Goal: Task Accomplishment & Management: Complete application form

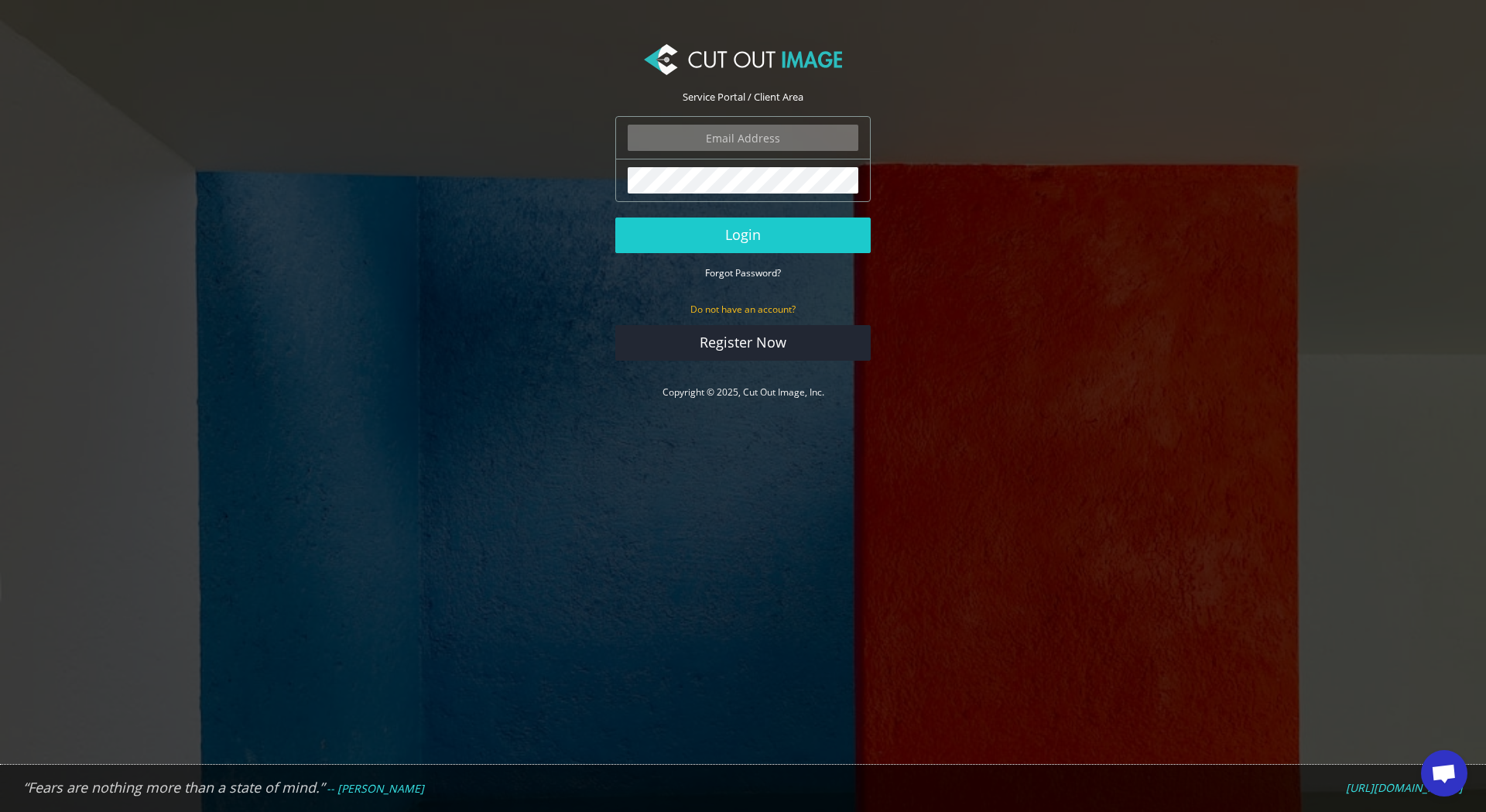
scroll to position [1454, 0]
type input "expstudios@gmail.com"
click at [774, 235] on button "Login" at bounding box center [743, 235] width 256 height 36
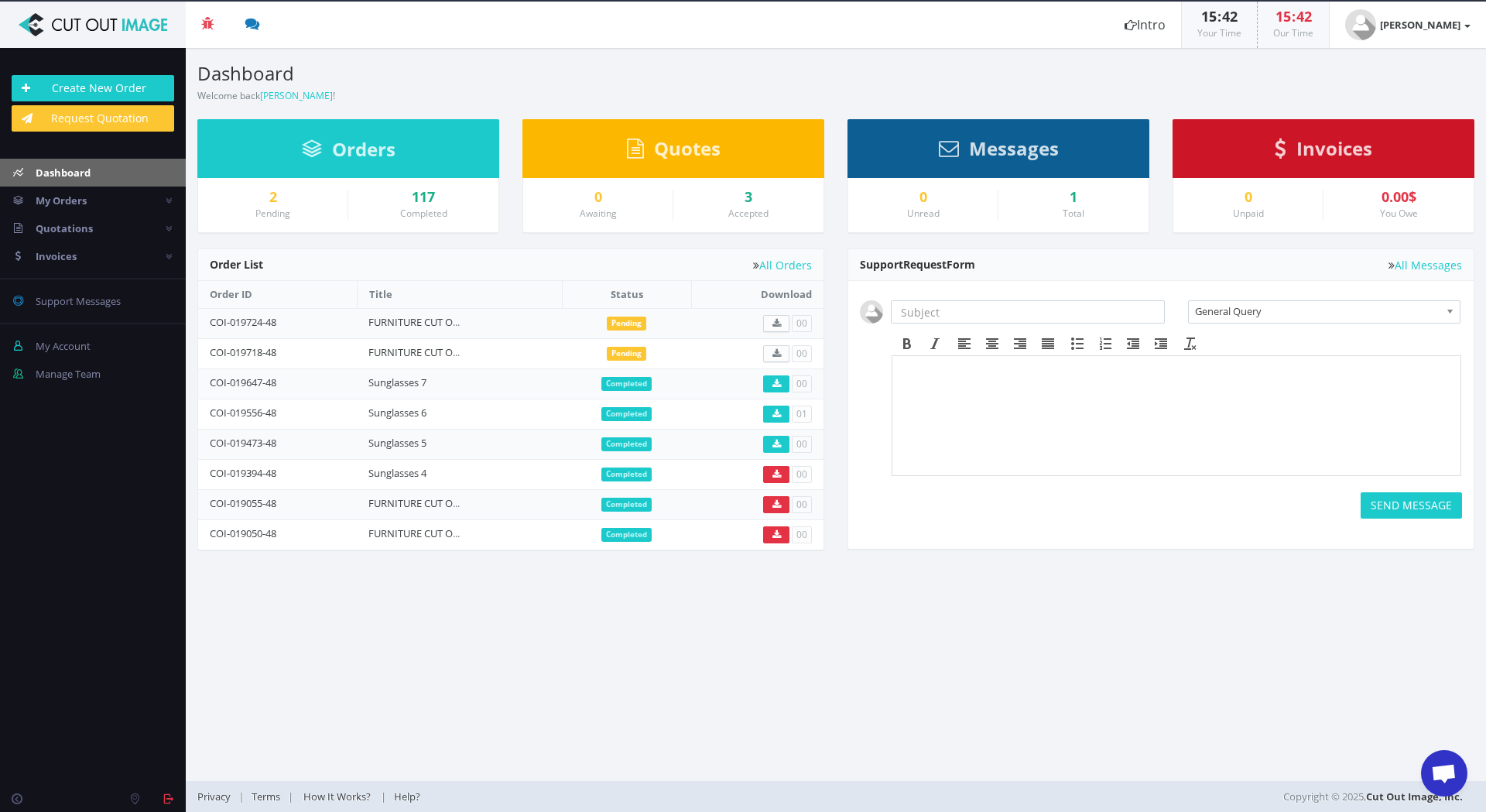
scroll to position [1454, 0]
click at [94, 118] on link "Request Quotation" at bounding box center [93, 118] width 162 height 26
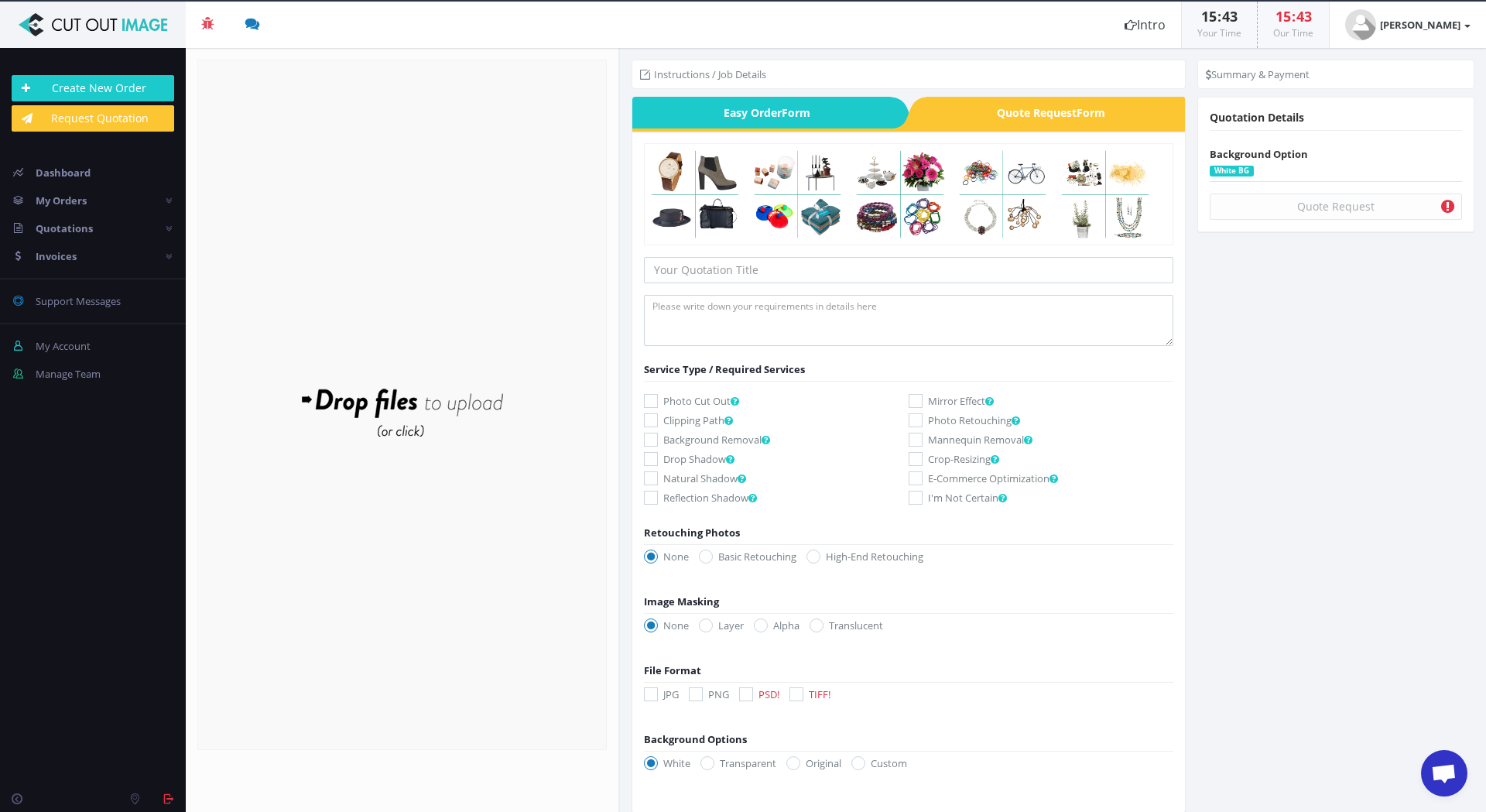
scroll to position [1454, 0]
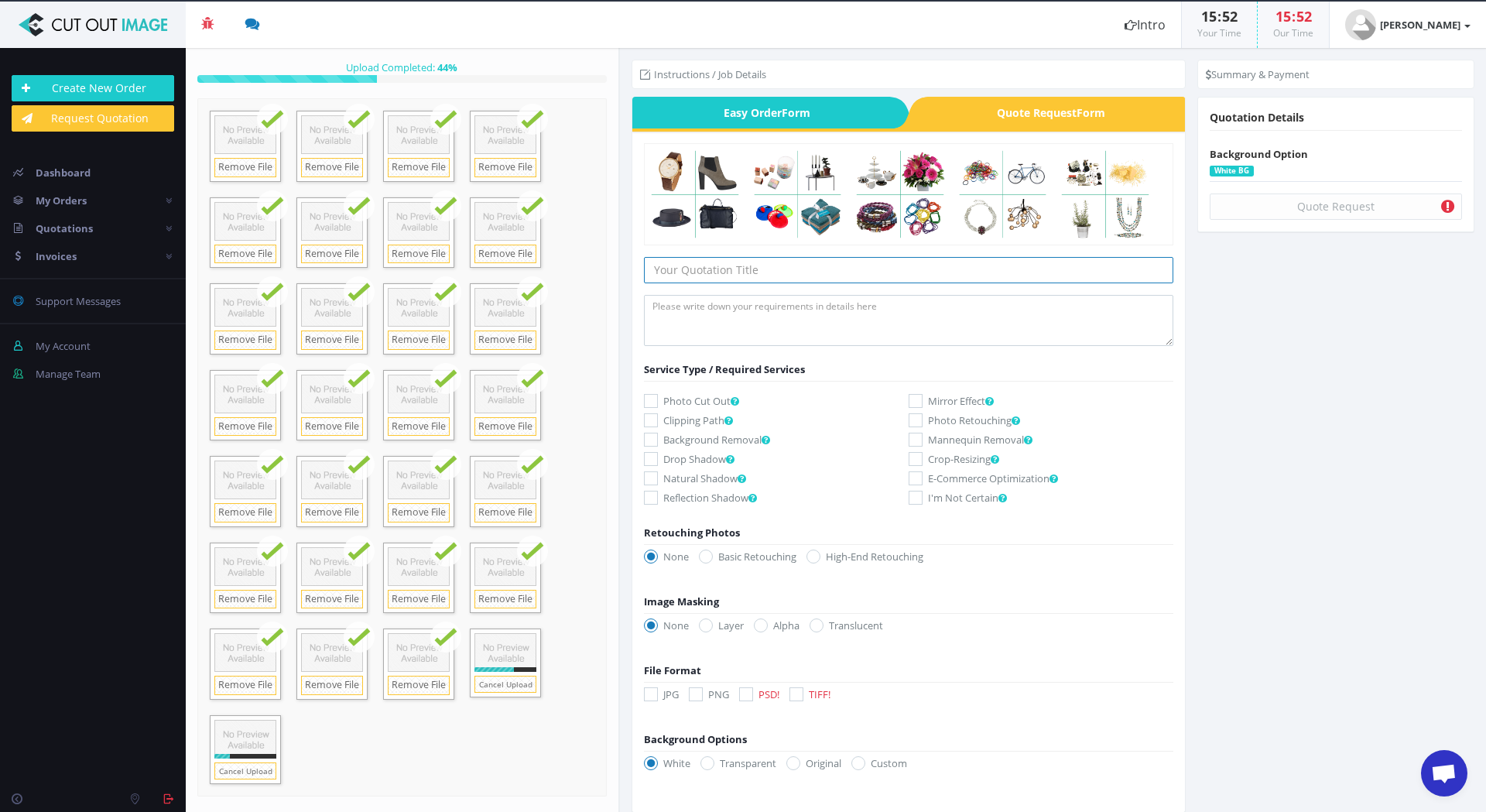
click at [819, 265] on input "text" at bounding box center [909, 269] width 529 height 26
click at [827, 266] on input "FURNITURE CUT OUTS 88" at bounding box center [909, 269] width 529 height 26
type input "FURNITURE CUT OUTS 89"
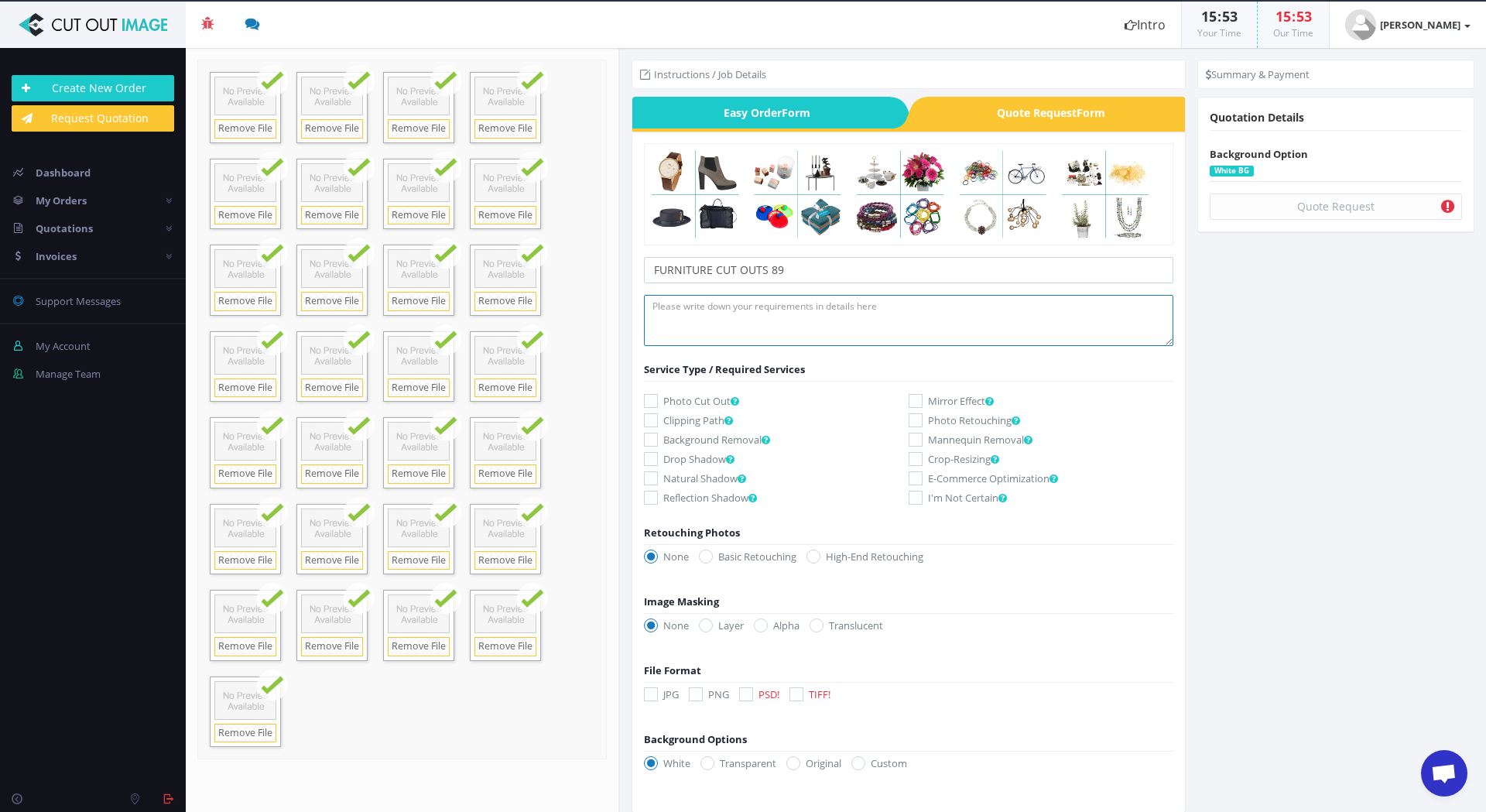
click at [740, 306] on textarea at bounding box center [909, 320] width 529 height 51
click at [1124, 305] on textarea "Hi I need a quote for the windows cutting out in these room sets so I can drop …" at bounding box center [909, 320] width 529 height 51
click at [759, 300] on textarea "Hi I need a quote for the windows cutting out in these room sets so I can drop …" at bounding box center [909, 320] width 529 height 51
click at [981, 305] on textarea "Hi I need a quote for the glass in the windows cutting out in these room sets s…" at bounding box center [909, 320] width 529 height 51
click at [780, 329] on textarea "Hi I need a quote for the glass in the windows cutting out in these room sets s…" at bounding box center [909, 320] width 529 height 51
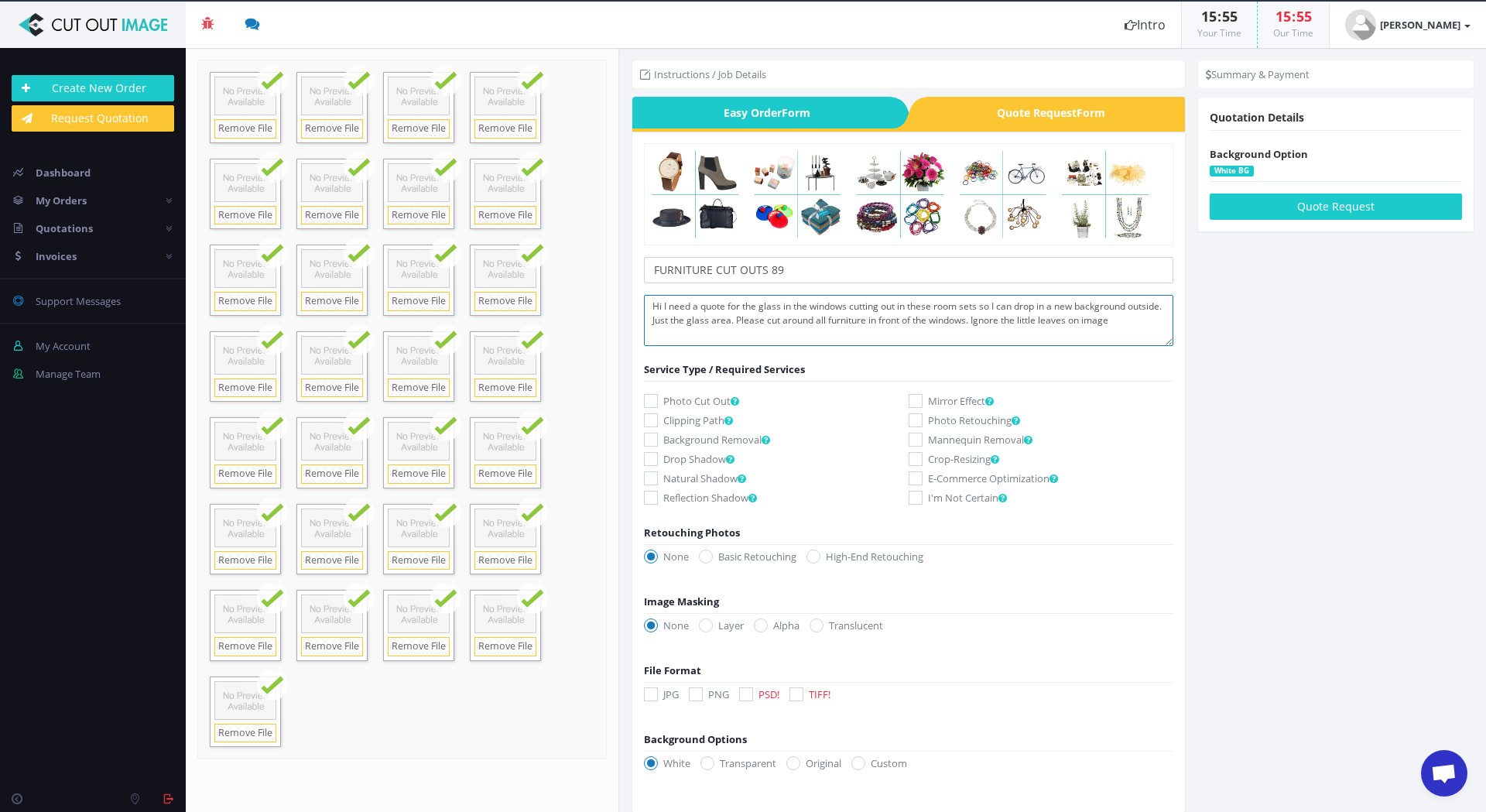
click at [1152, 319] on textarea "Hi I need a quote for the glass in the windows cutting out in these room sets s…" at bounding box center [909, 320] width 529 height 51
click at [713, 332] on textarea "Hi I need a quote for the glass in the windows cutting out in these room sets s…" at bounding box center [909, 320] width 529 height 51
click at [1110, 319] on textarea "Hi I need a quote for the glass in the windows cutting out in these room sets s…" at bounding box center [909, 320] width 529 height 51
click at [737, 326] on textarea "Hi I need a quote for the glass in the windows cutting out in these room sets s…" at bounding box center [909, 320] width 529 height 51
click at [854, 334] on textarea "Hi I need a quote for the glass in the windows cutting out in these room sets s…" at bounding box center [909, 320] width 529 height 51
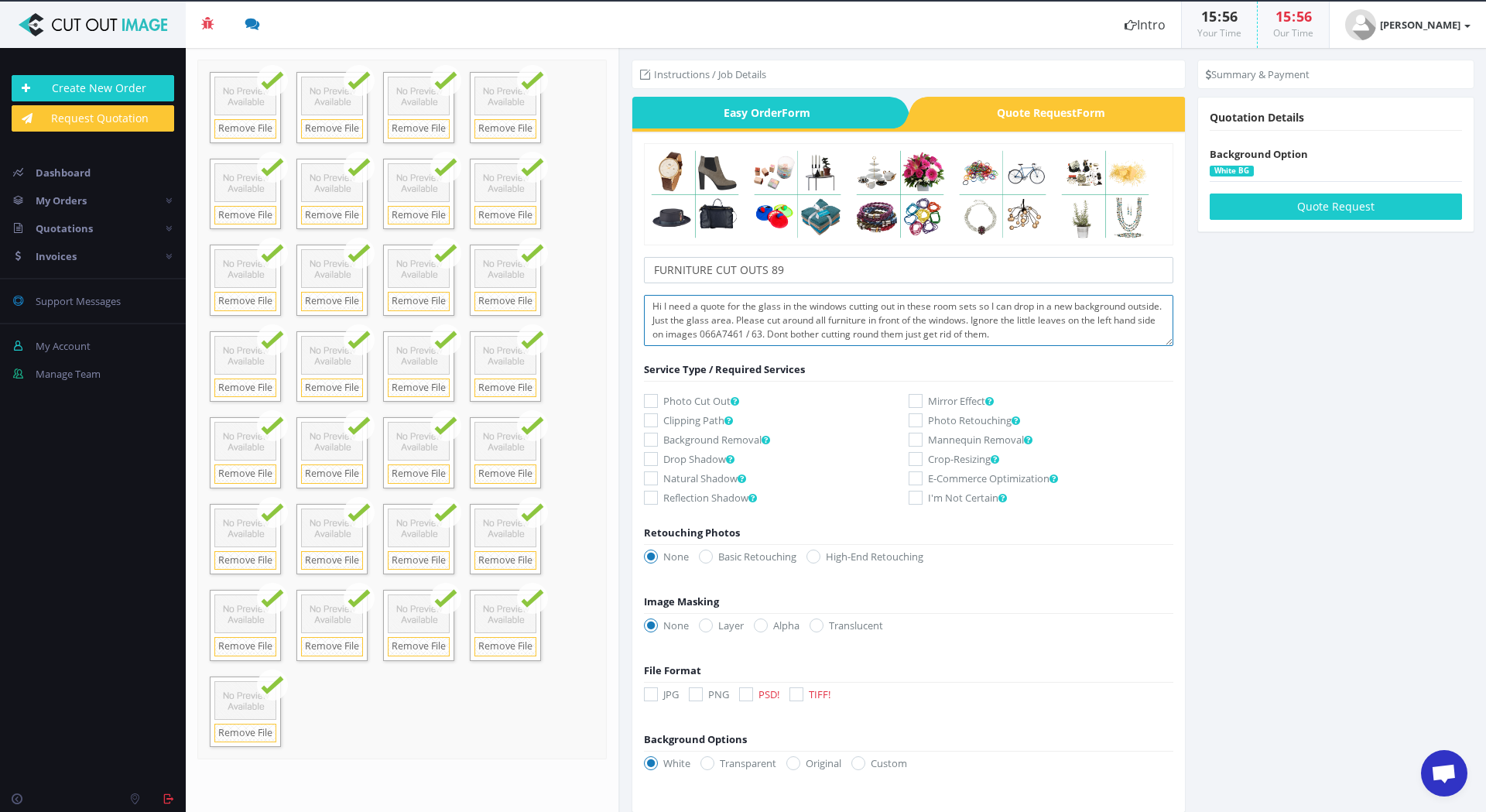
click at [1037, 332] on textarea "Hi I need a quote for the glass in the windows cutting out in these room sets s…" at bounding box center [909, 320] width 529 height 51
click at [1004, 332] on textarea "Hi I need a quote for the glass in the windows cutting out in these room sets s…" at bounding box center [909, 320] width 529 height 51
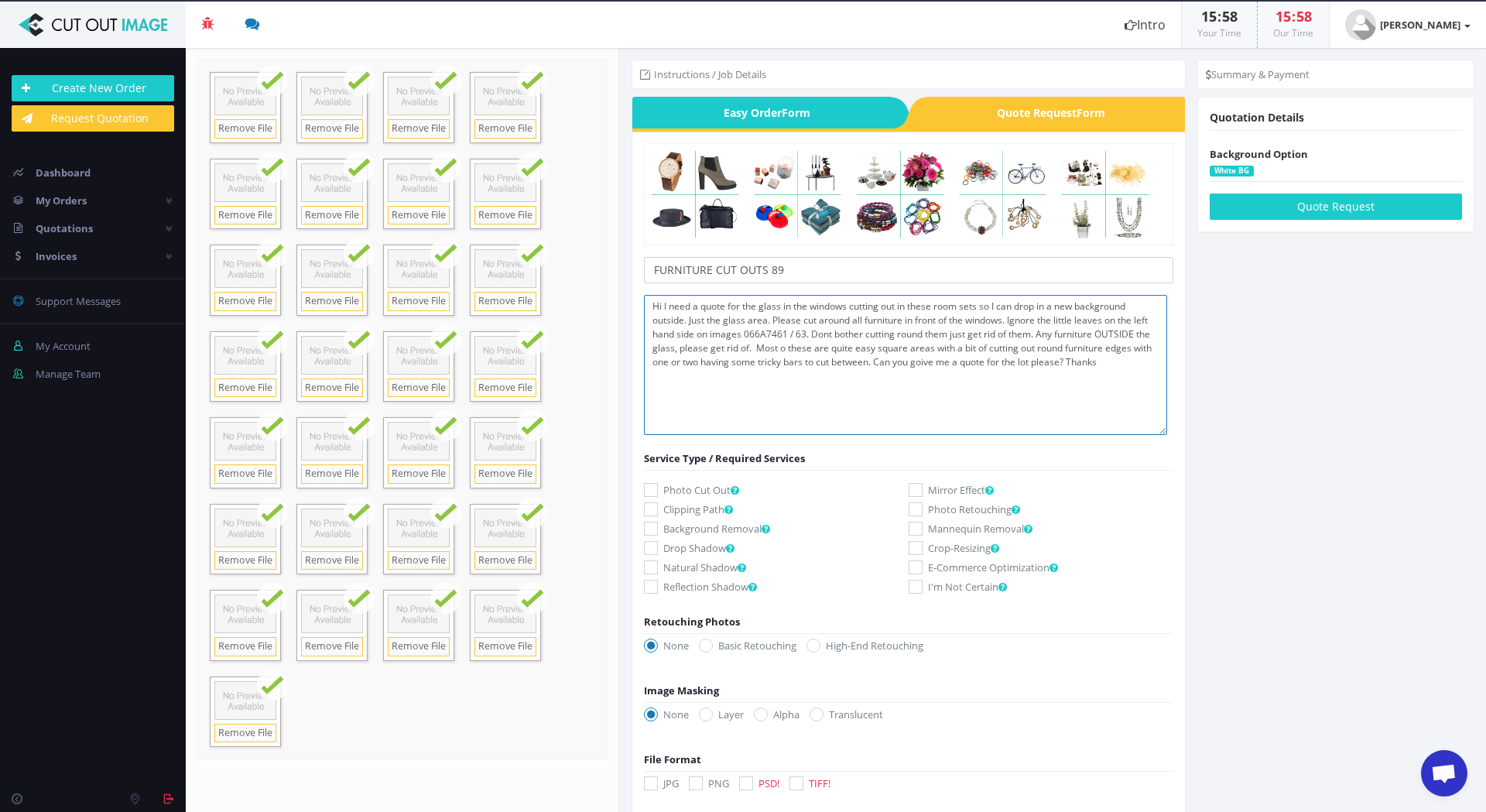
drag, startPoint x: 1163, startPoint y: 343, endPoint x: 1162, endPoint y: 434, distance: 91.0
click at [1162, 434] on textarea "Hi I need a quote for the glass in the windows cutting out in these room sets s…" at bounding box center [906, 364] width 523 height 140
click at [766, 320] on textarea "Hi I need a quote for the glass in the windows cutting out in these room sets s…" at bounding box center [906, 365] width 523 height 142
click at [822, 329] on textarea "Hi I need a quote for the glass in the windows cutting out in these room sets s…" at bounding box center [906, 365] width 523 height 142
click at [880, 334] on textarea "Hi I need a quote for the glass in the windows cutting out in these room sets s…" at bounding box center [906, 365] width 523 height 142
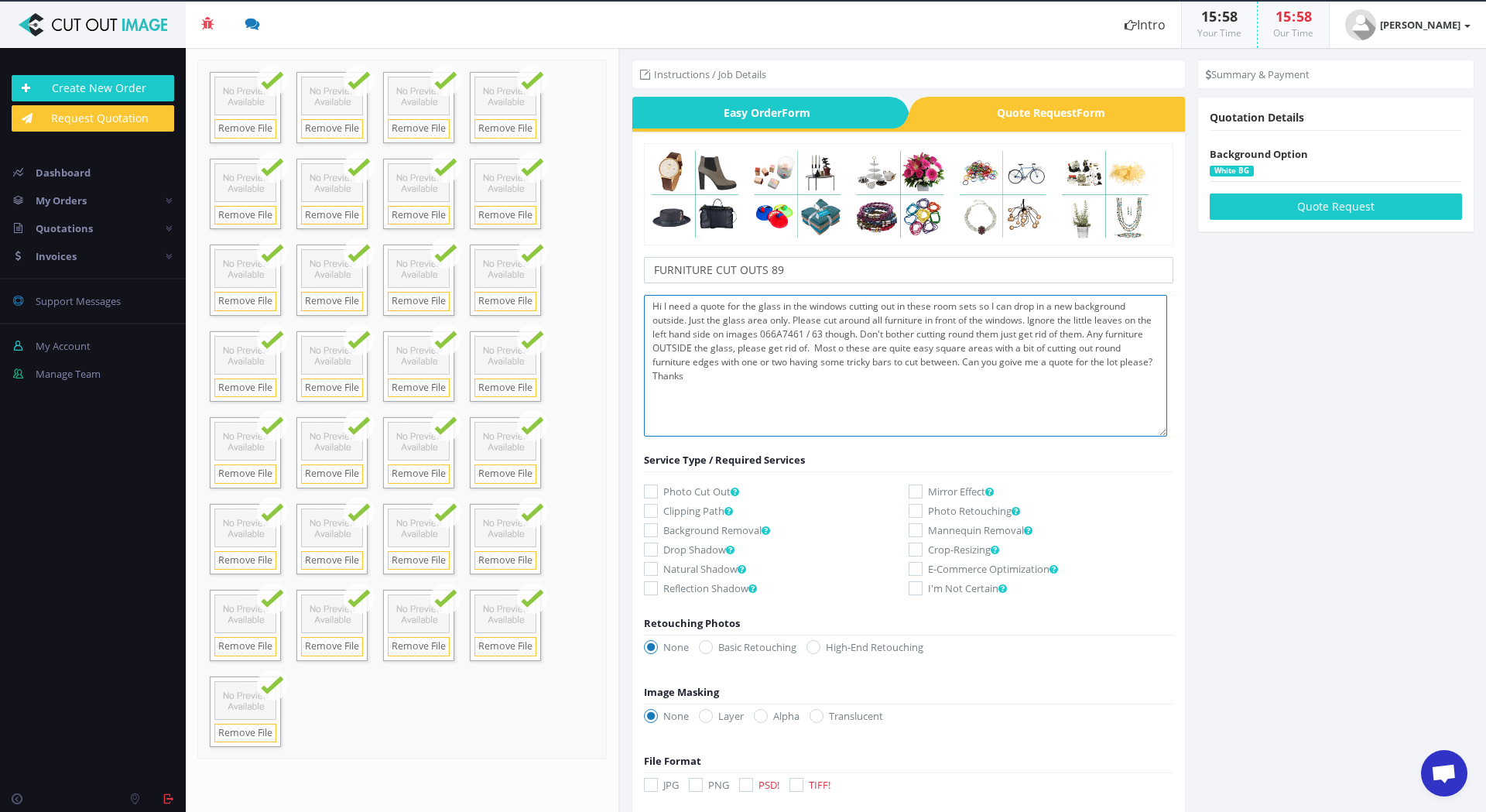
click at [963, 365] on textarea "Hi I need a quote for the glass in the windows cutting out in these room sets s…" at bounding box center [906, 365] width 523 height 142
click at [805, 342] on textarea "Hi I need a quote for the glass in the windows cutting out in these room sets s…" at bounding box center [906, 365] width 523 height 142
click at [864, 342] on textarea "Hi I need a quote for the glass in the windows cutting out in these room sets s…" at bounding box center [906, 365] width 523 height 142
click at [1013, 359] on textarea "Hi I need a quote for the glass in the windows cutting out in these room sets s…" at bounding box center [906, 365] width 523 height 142
click at [720, 361] on textarea "Hi I need a quote for the glass in the windows cutting out in these room sets s…" at bounding box center [906, 365] width 523 height 142
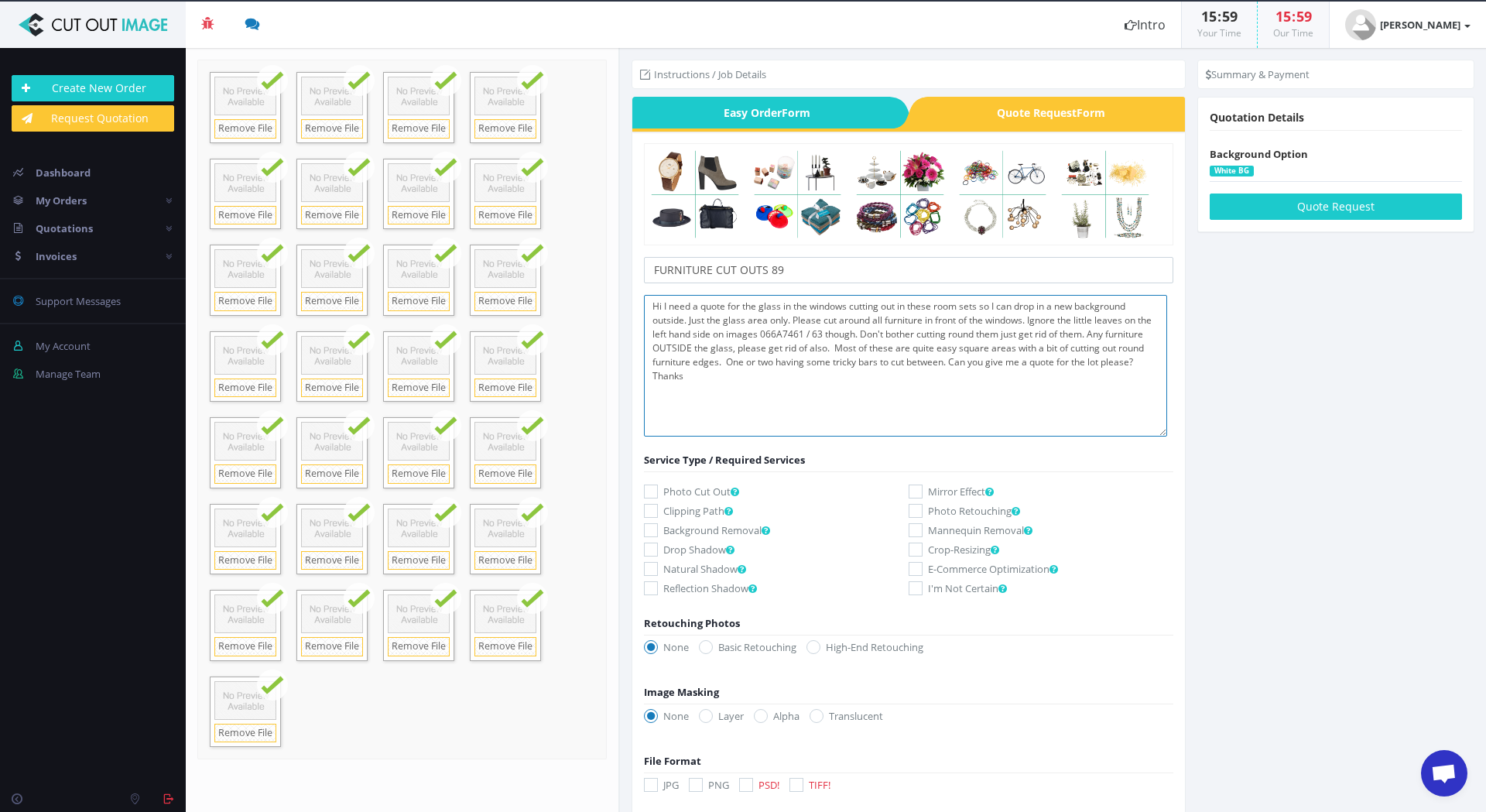
click at [778, 357] on textarea "Hi I need a quote for the glass in the windows cutting out in these room sets s…" at bounding box center [906, 365] width 523 height 142
click at [821, 361] on textarea "Hi I need a quote for the glass in the windows cutting out in these room sets s…" at bounding box center [906, 365] width 523 height 142
click at [952, 356] on textarea "Hi I need a quote for the glass in the windows cutting out in these room sets s…" at bounding box center [906, 365] width 523 height 142
click at [1153, 364] on textarea "Hi I need a quote for the glass in the windows cutting out in these room sets s…" at bounding box center [906, 365] width 523 height 142
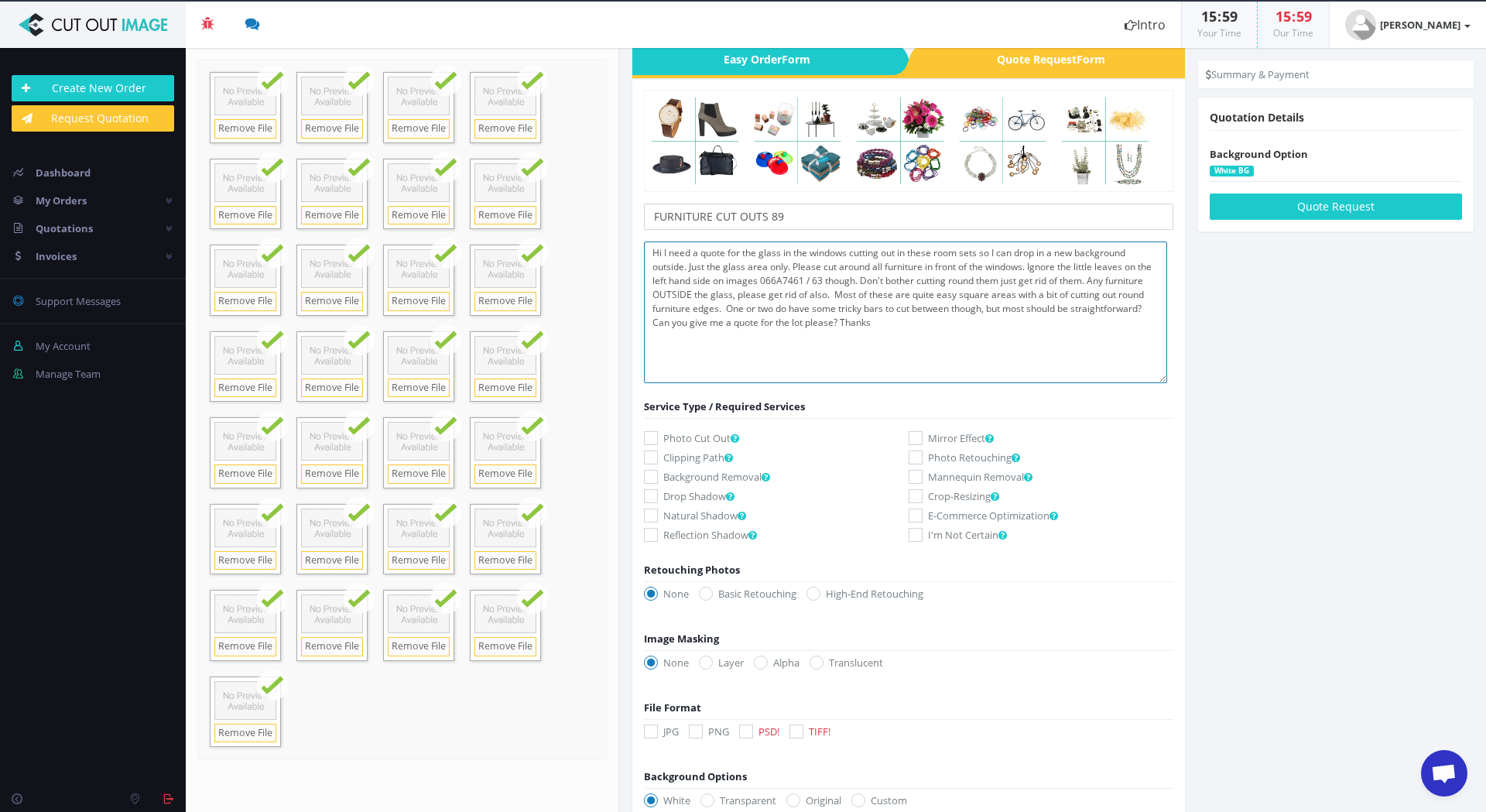
scroll to position [77, 0]
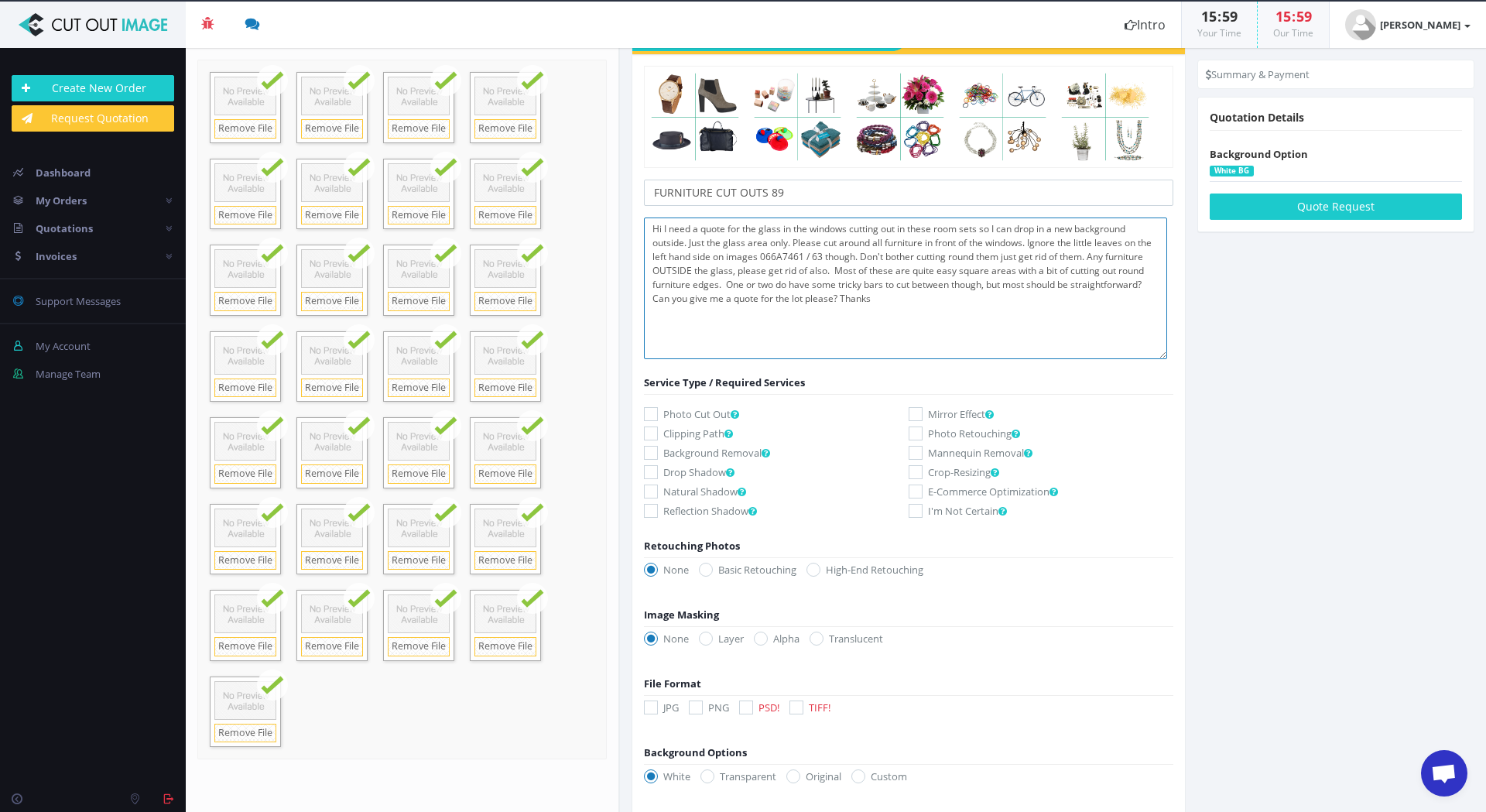
type textarea "Hi I need a quote for the glass in the windows cutting out in these room sets s…"
click at [656, 412] on icon at bounding box center [651, 414] width 14 height 14
click at [656, 412] on input "Photo Cut Out" at bounding box center [653, 414] width 10 height 10
checkbox input "true"
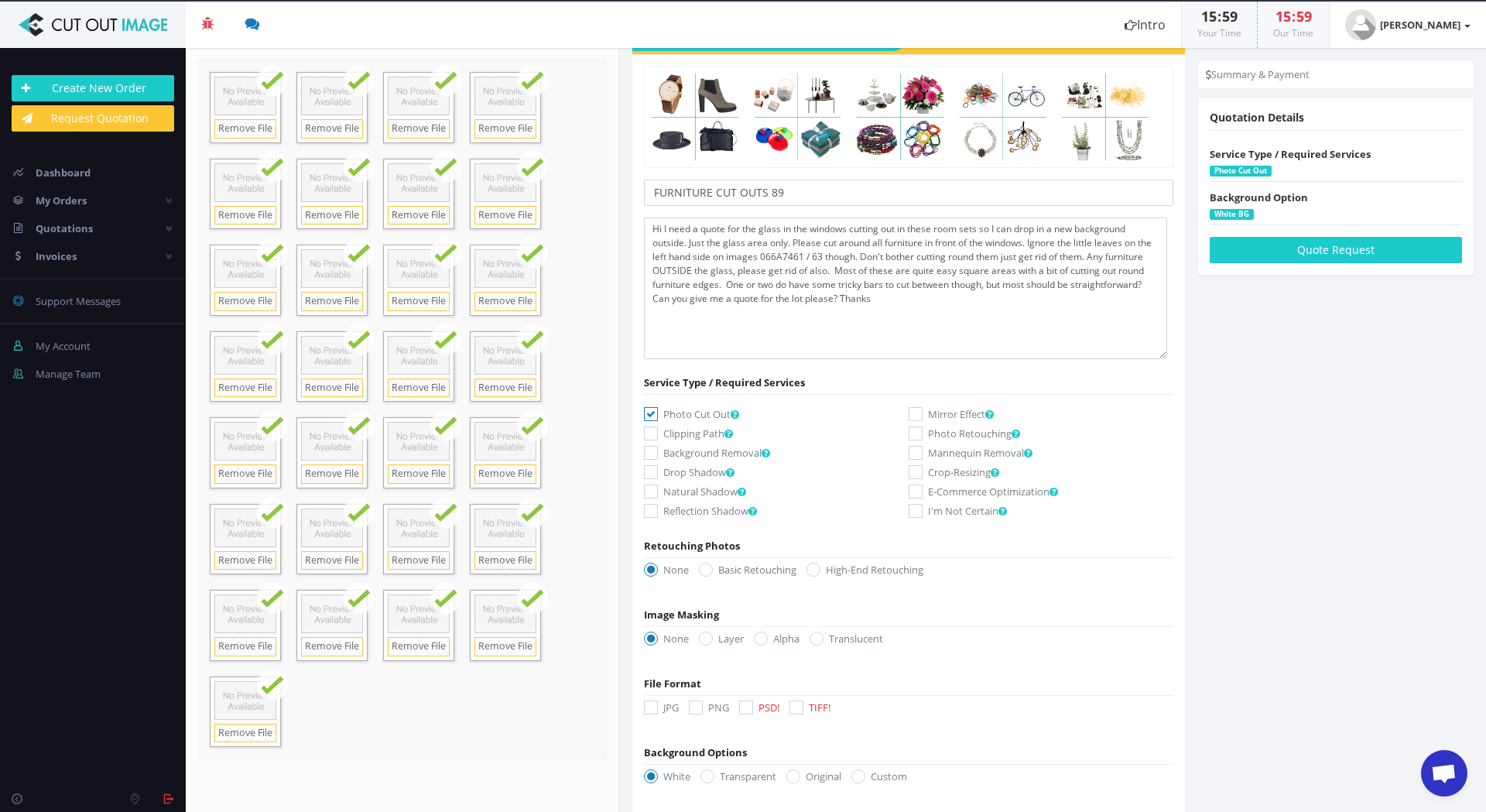
click at [657, 432] on icon at bounding box center [651, 434] width 14 height 14
click at [657, 432] on input "Clipping Path" at bounding box center [653, 434] width 10 height 10
checkbox input "true"
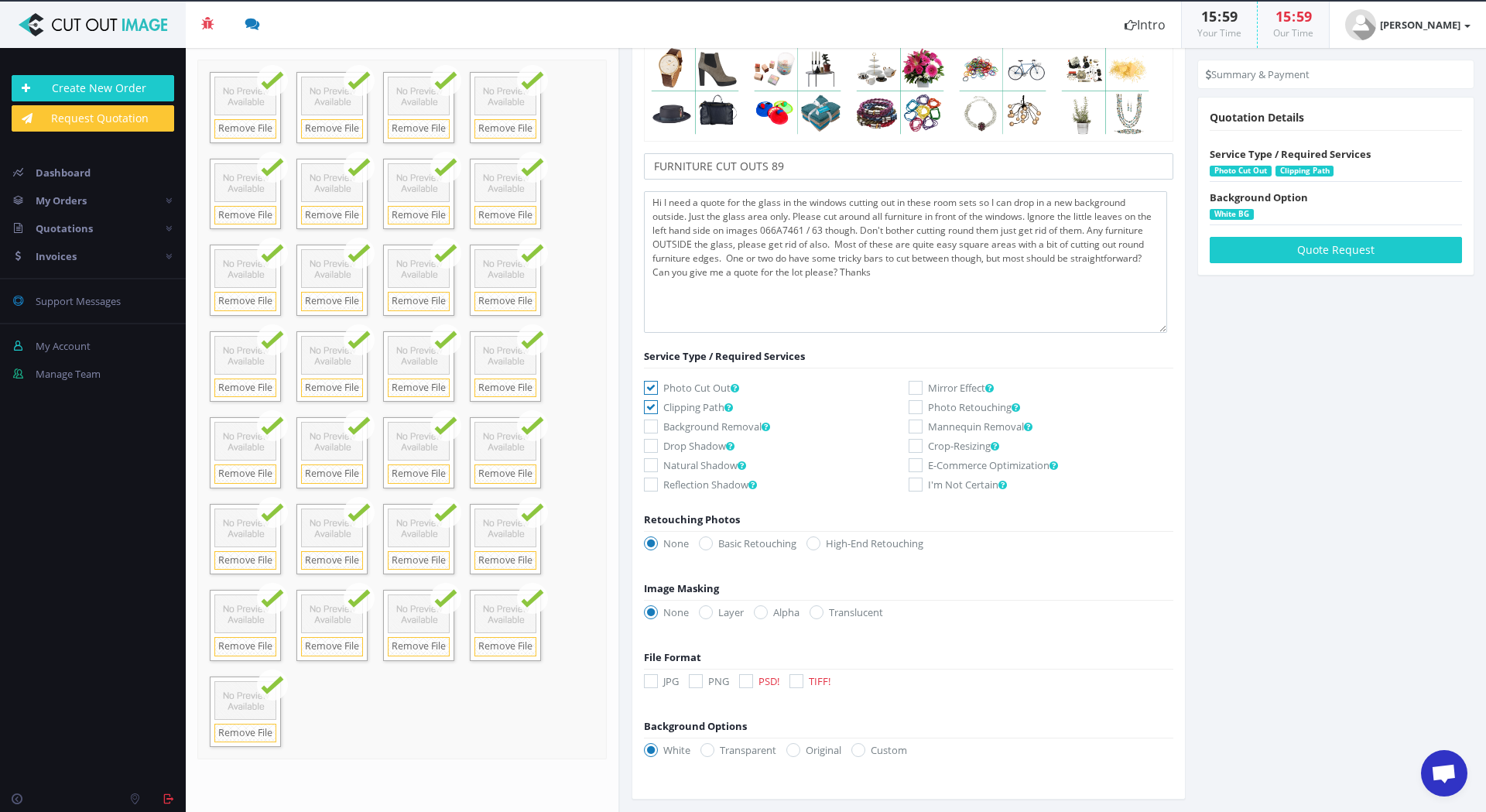
scroll to position [117, 0]
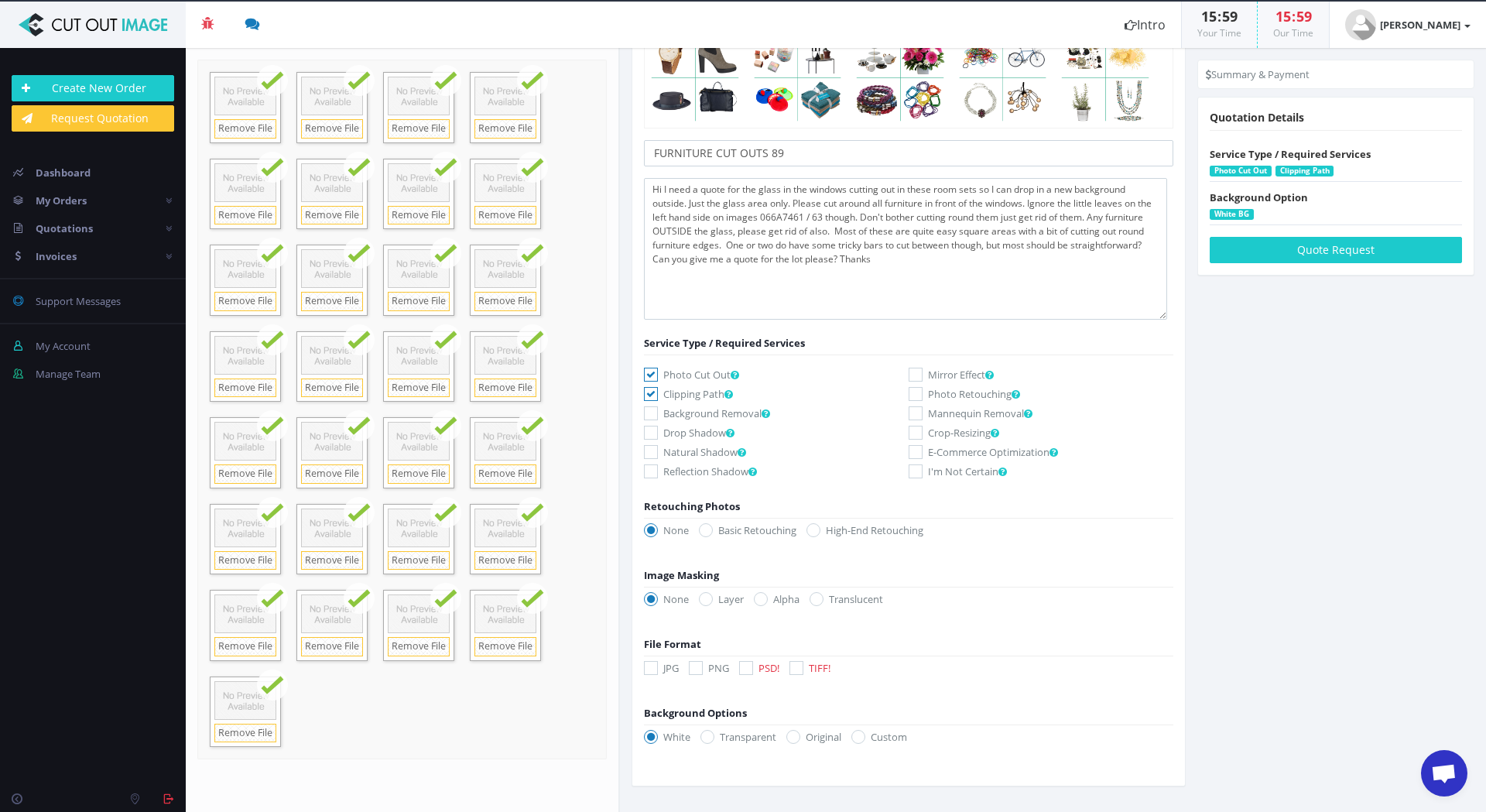
click at [793, 665] on icon at bounding box center [797, 668] width 14 height 14
click at [794, 665] on input "TIFF!" at bounding box center [799, 668] width 10 height 10
checkbox input "true"
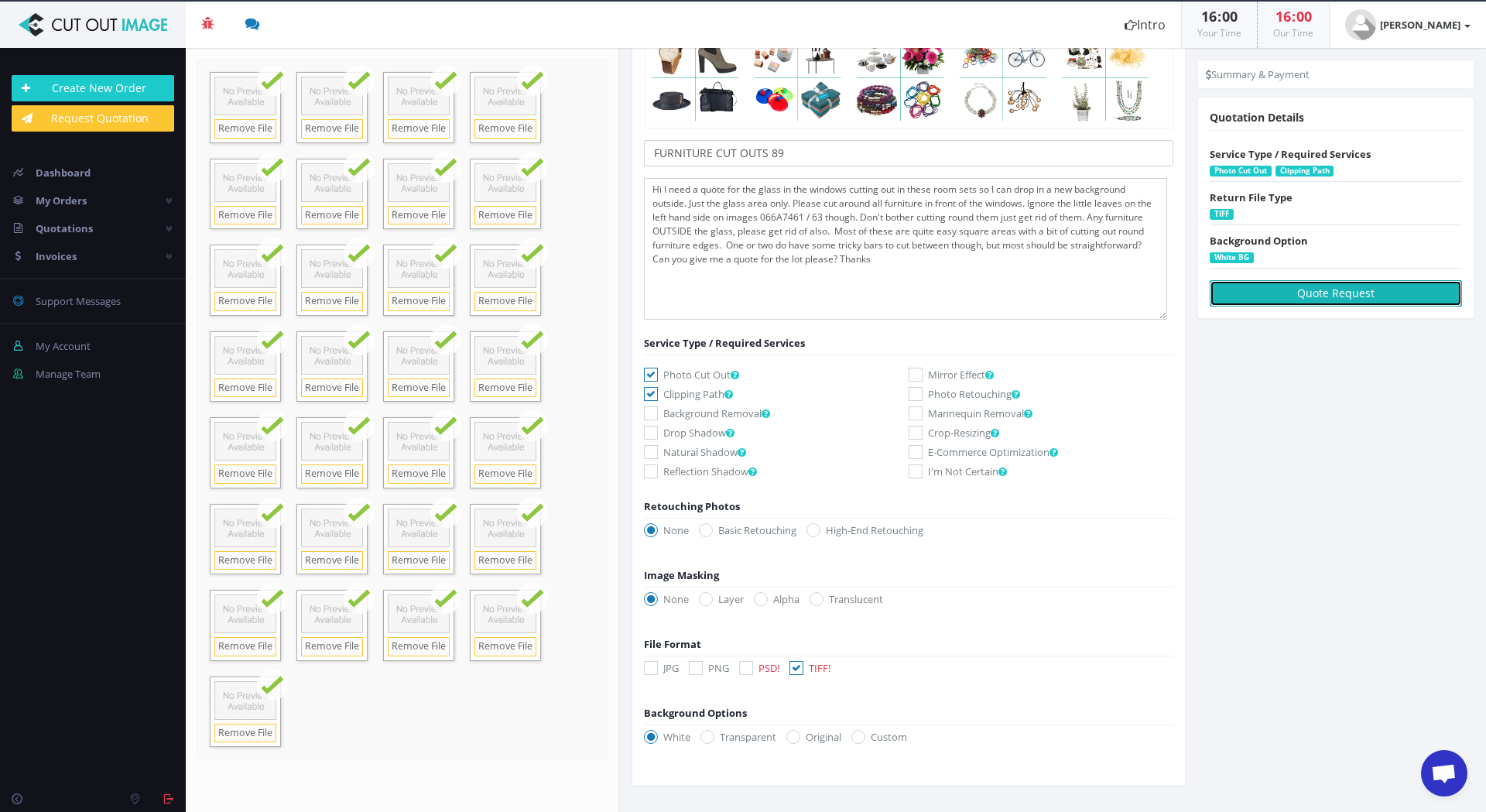
click at [1326, 291] on button "Quote Request" at bounding box center [1335, 293] width 252 height 26
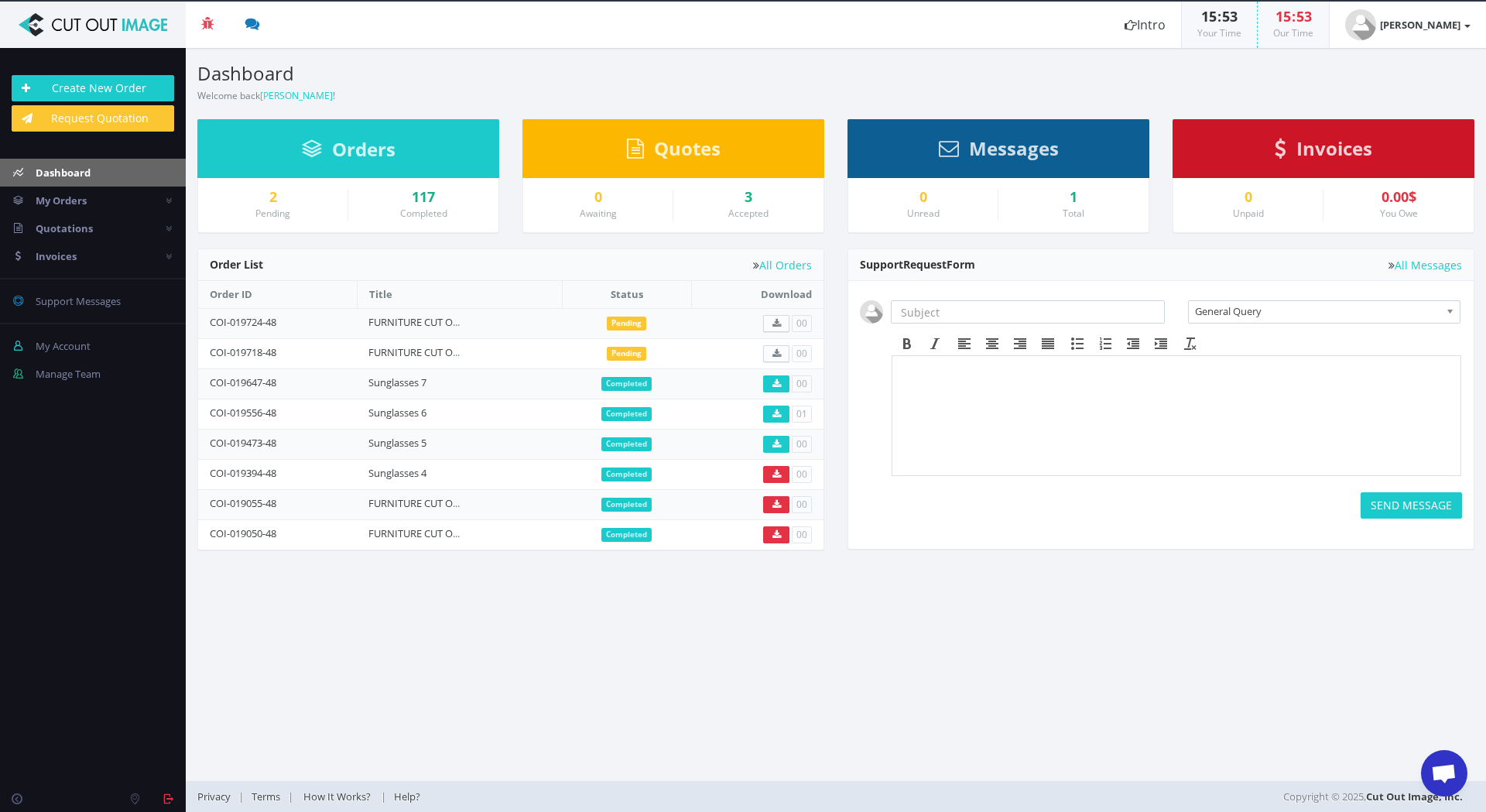
scroll to position [1454, 0]
click at [417, 329] on div "FURNITURE CUT OUTS 88" at bounding box center [415, 322] width 93 height 14
click at [421, 322] on link "FURNITURE CUT OUTS 88" at bounding box center [426, 322] width 115 height 14
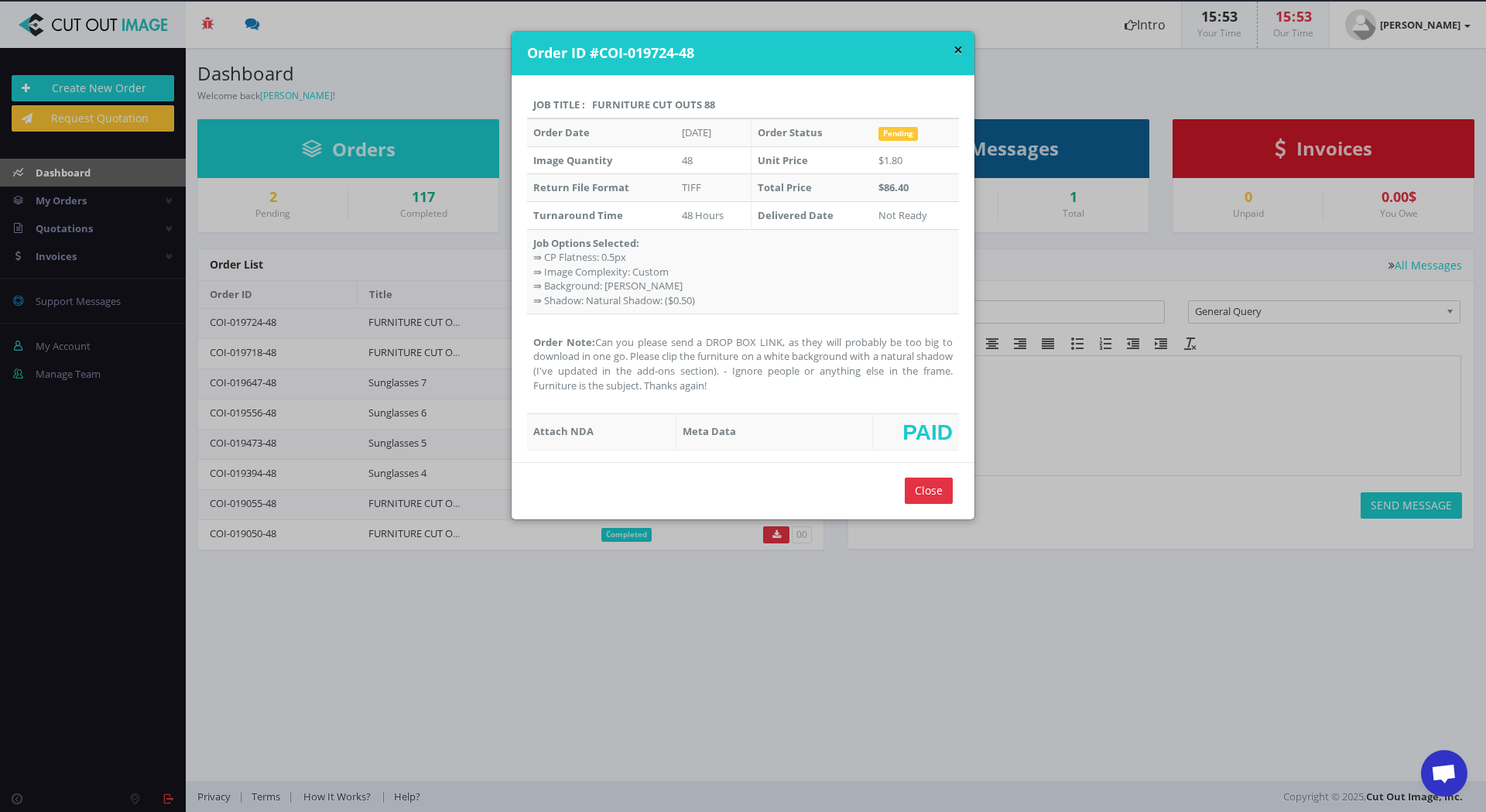
click at [945, 52] on h4 "Order ID #COI-019724-48" at bounding box center [744, 53] width 435 height 20
click at [954, 49] on button "×" at bounding box center [959, 49] width 10 height 16
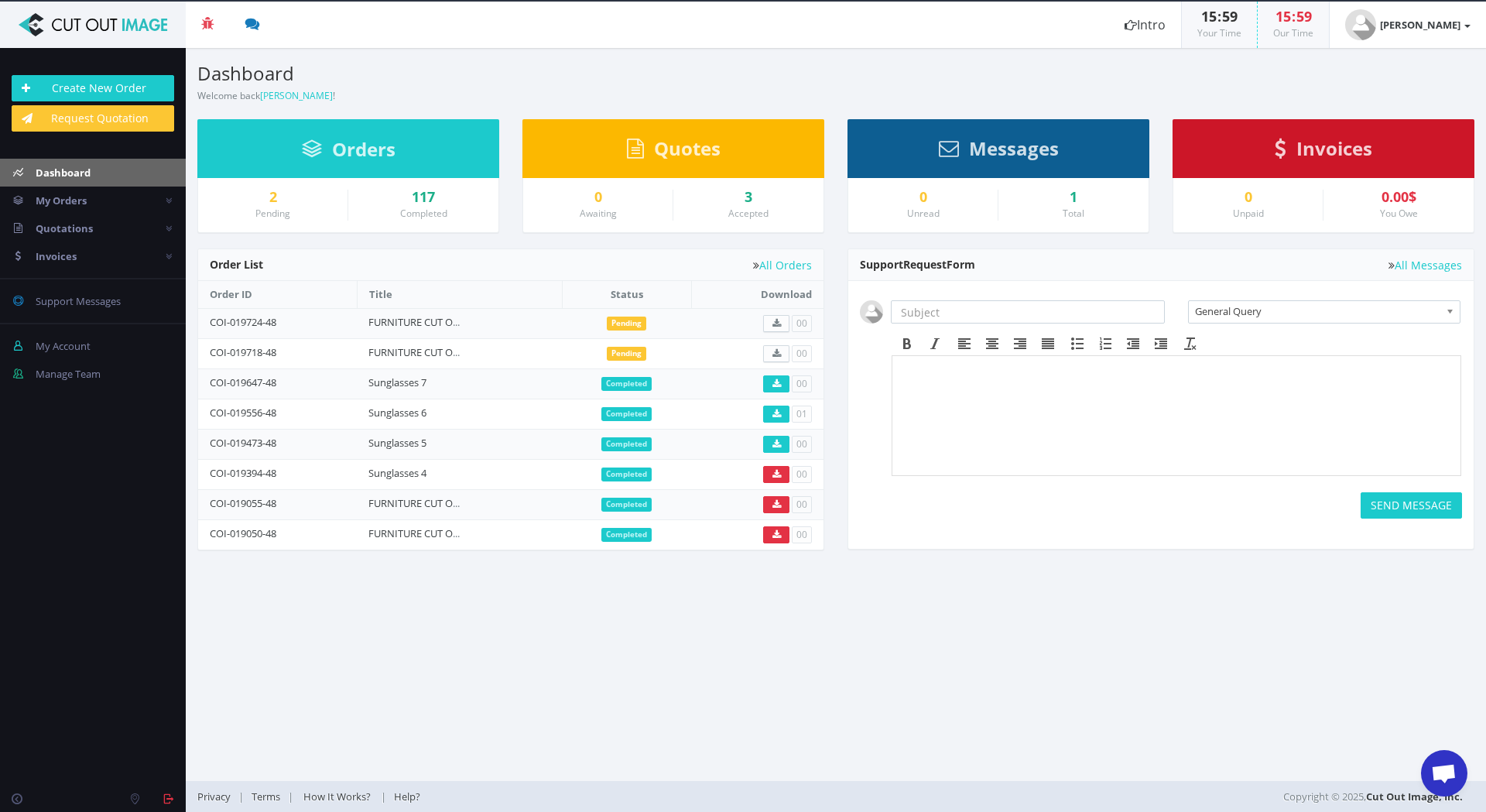
type textarea "Hi just put in a request for a quote. Thanks"
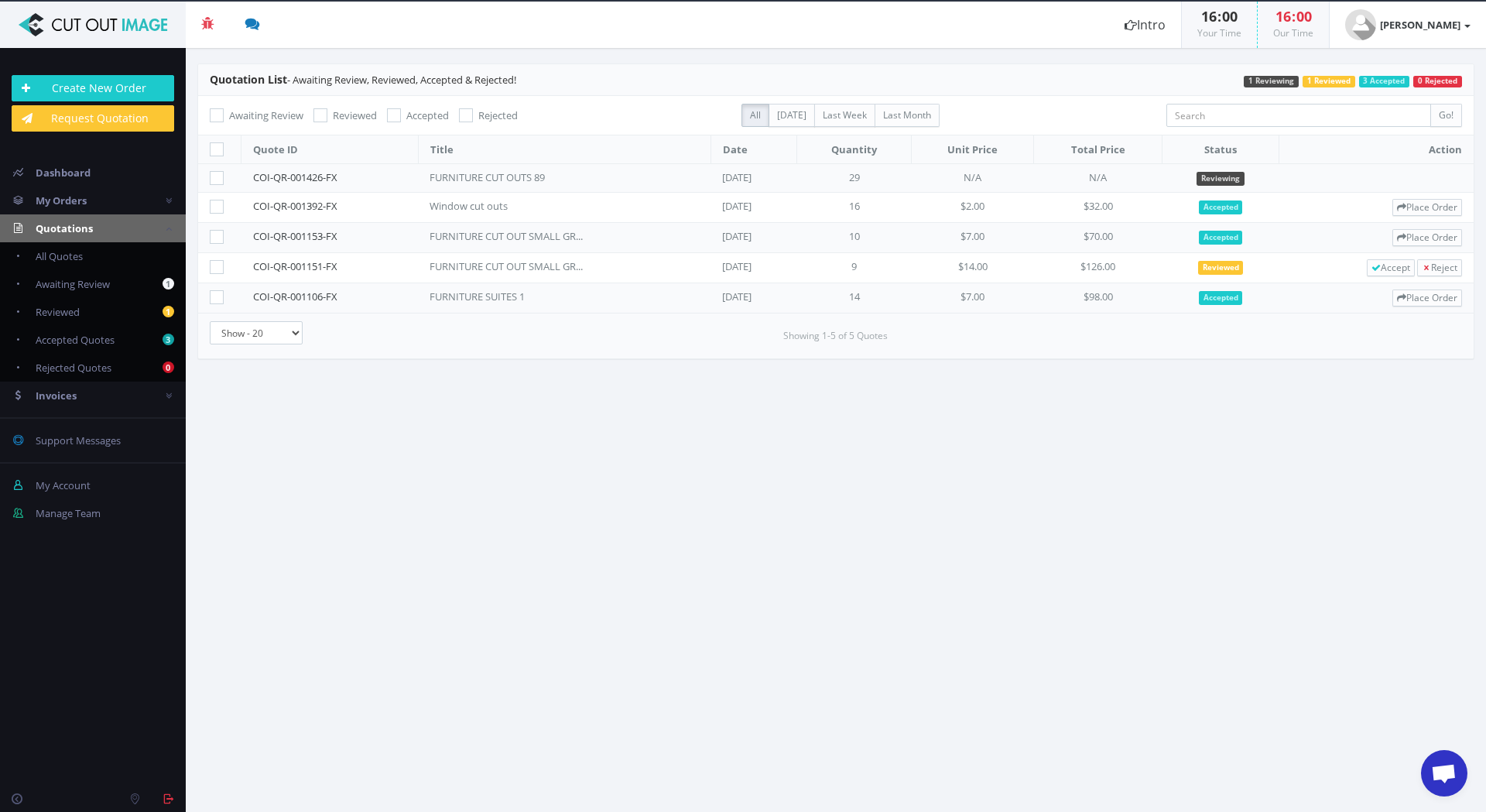
scroll to position [1454, 0]
click at [74, 173] on span "Dashboard" at bounding box center [63, 173] width 55 height 14
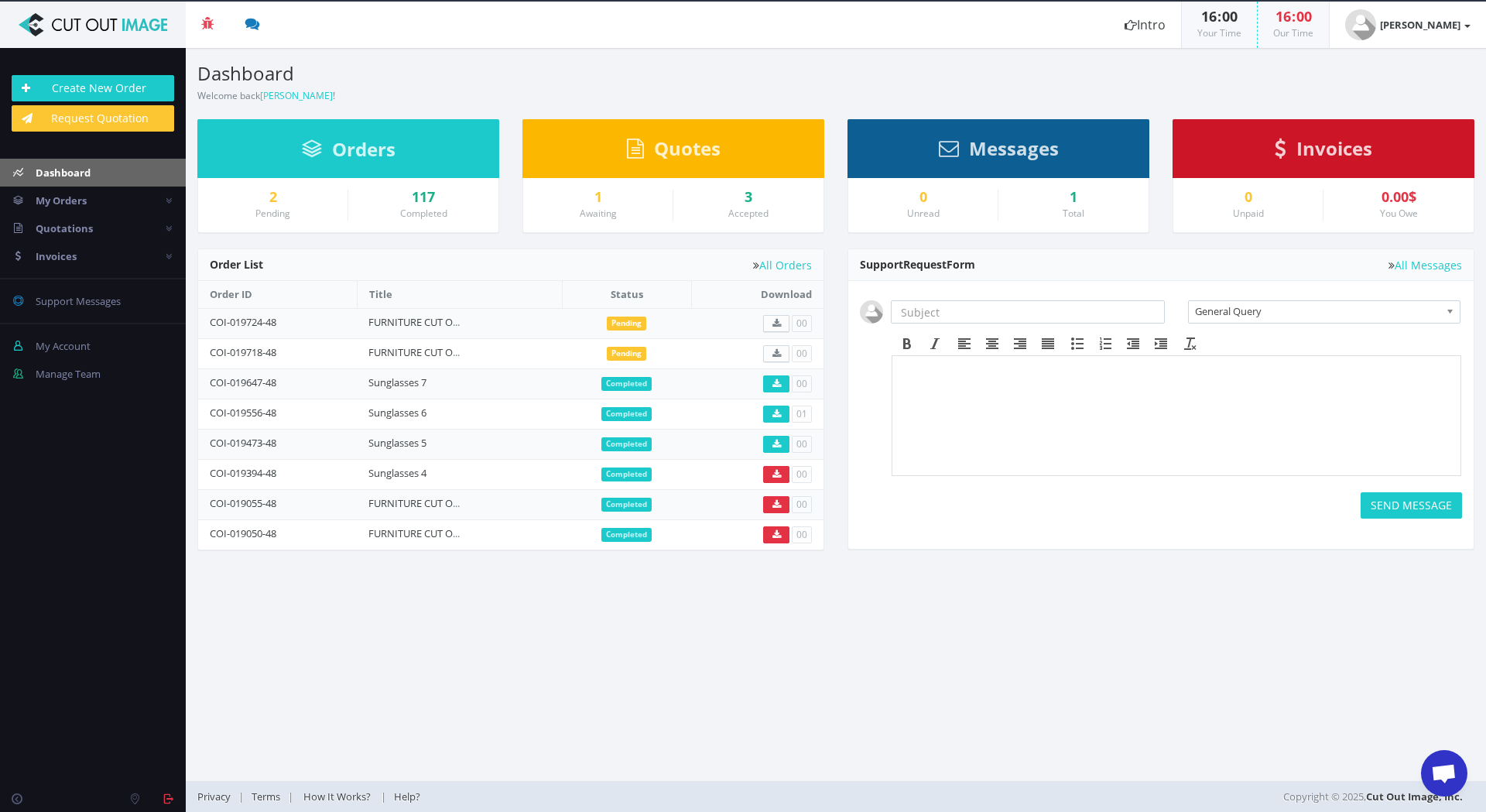
scroll to position [1454, 0]
click at [1437, 765] on span "Open chat" at bounding box center [1444, 774] width 25 height 21
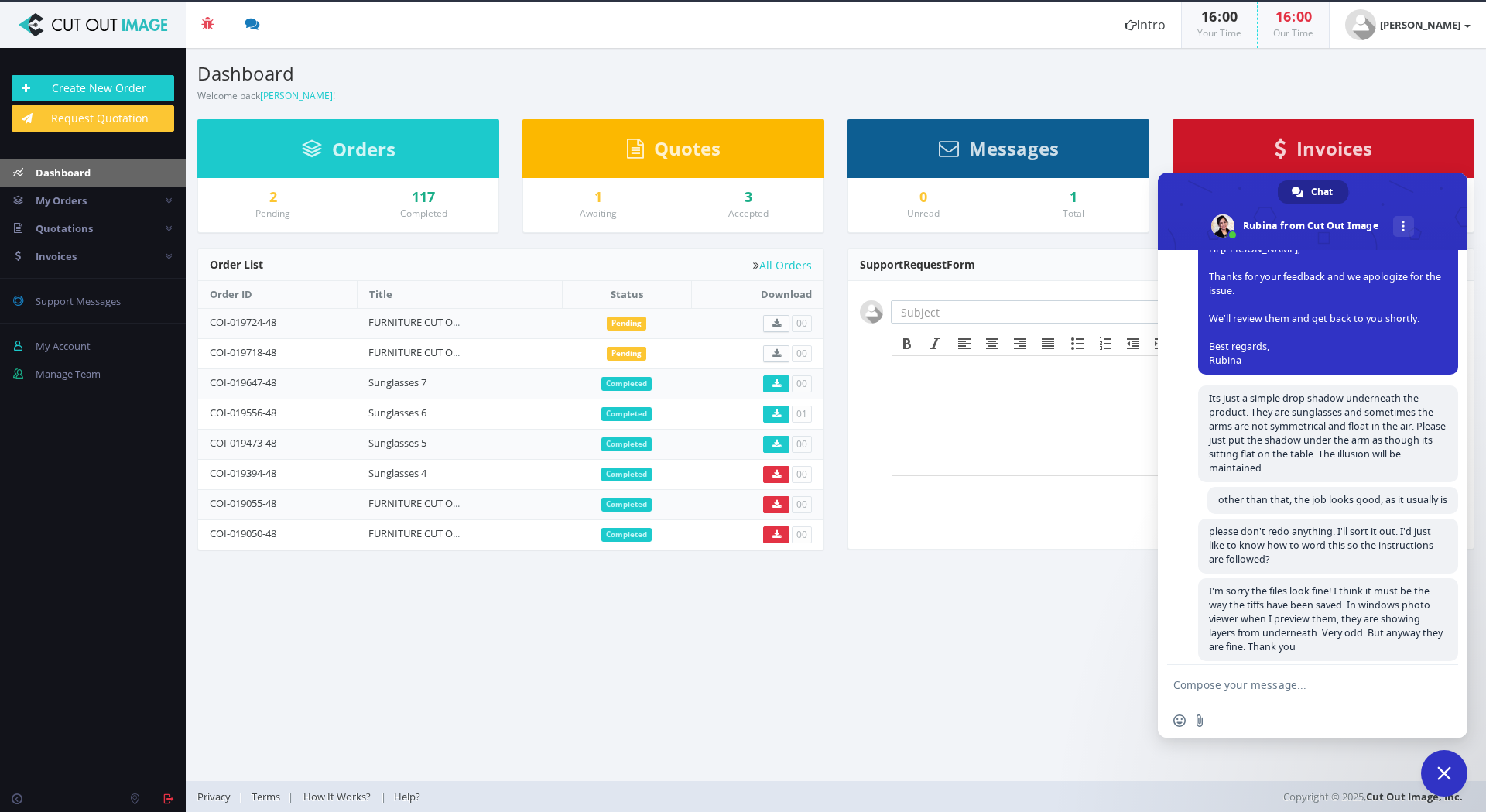
click at [1263, 680] on textarea "Compose your message..." at bounding box center [1295, 685] width 244 height 14
type textarea "Hi just put in a request for a quote. Thanks"
click at [1437, 683] on span "Send" at bounding box center [1441, 685] width 12 height 12
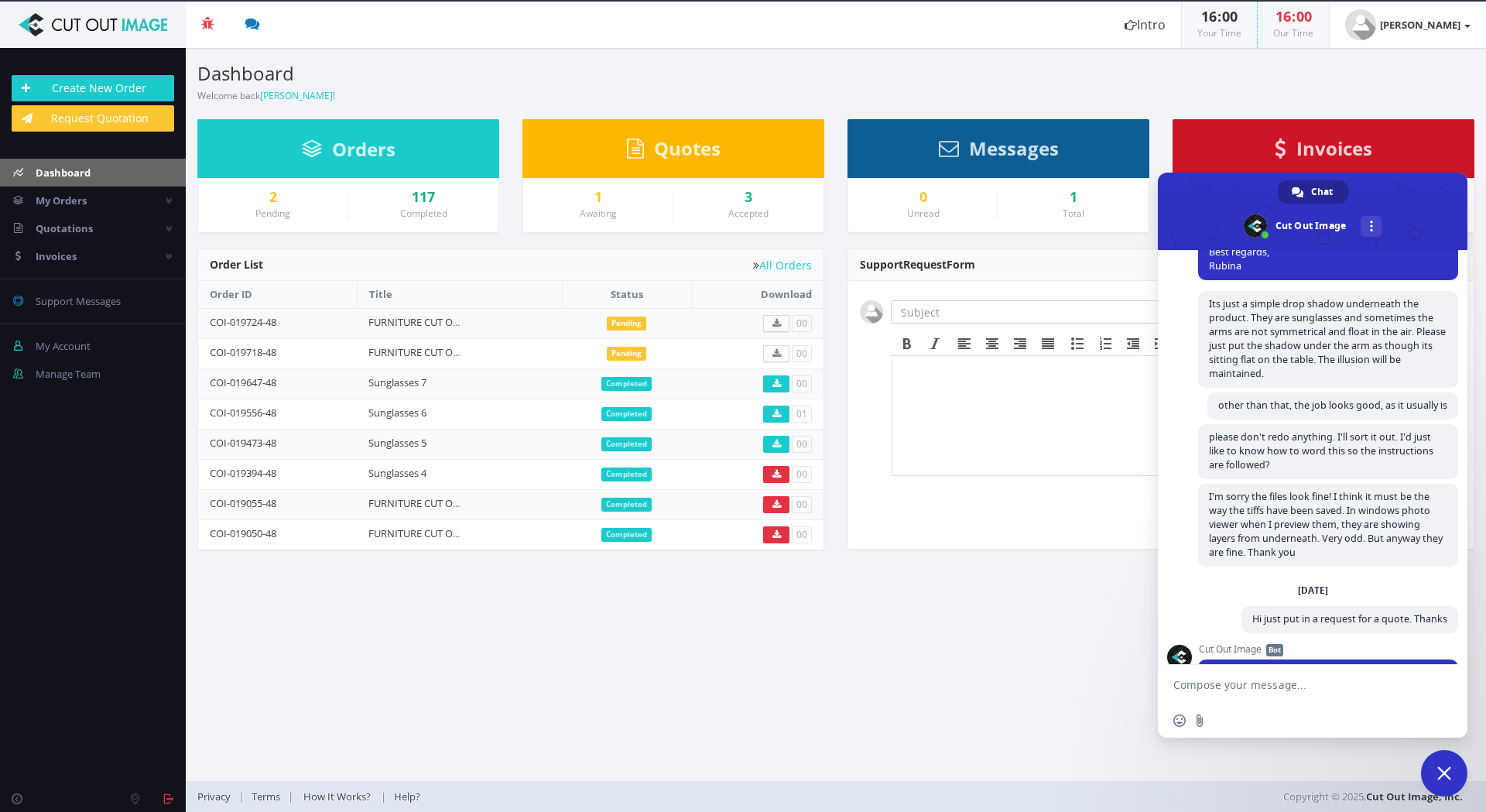
scroll to position [1588, 0]
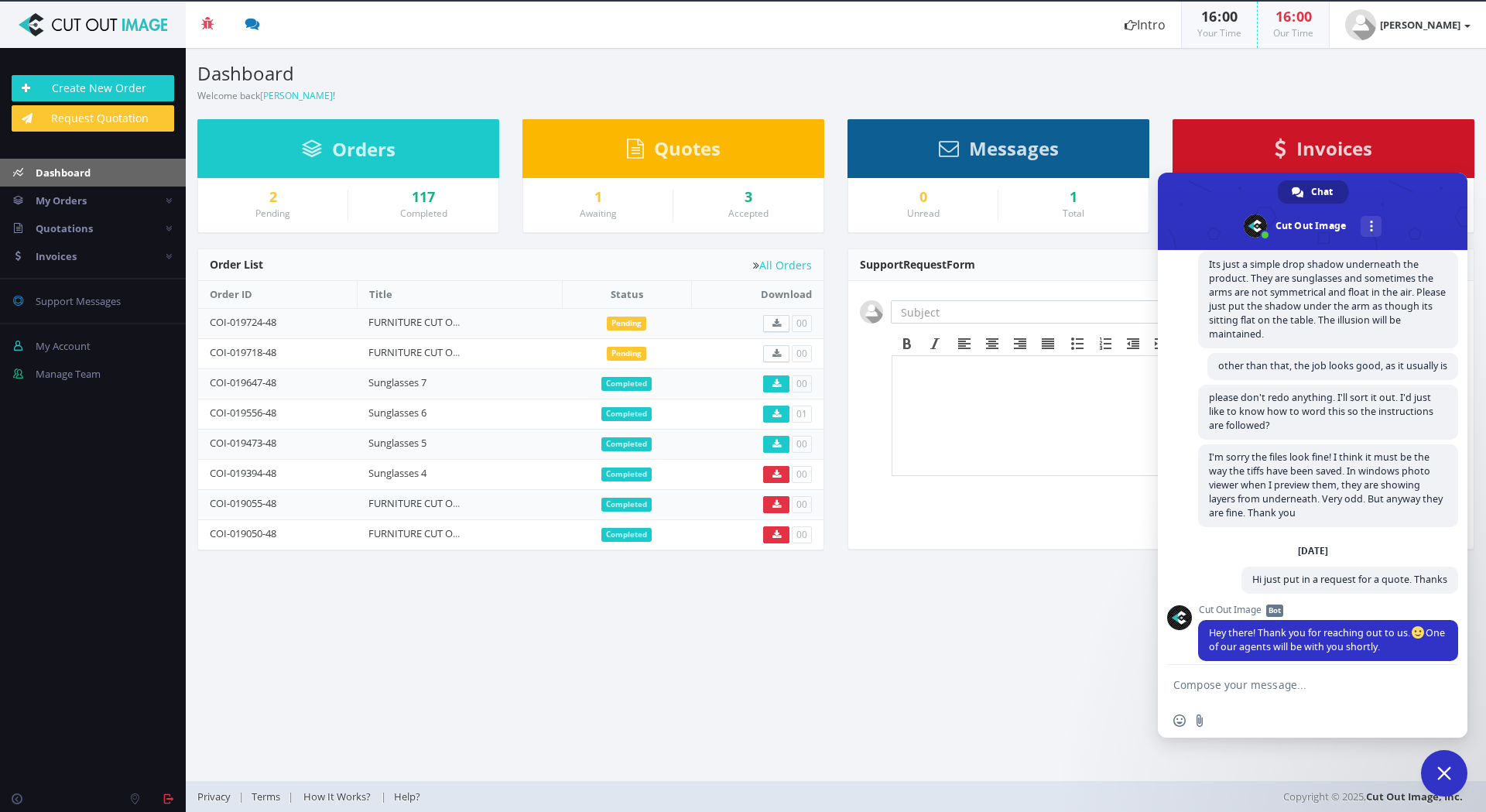
click at [1447, 766] on span "Close chat" at bounding box center [1444, 773] width 46 height 46
